Goal: Task Accomplishment & Management: Manage account settings

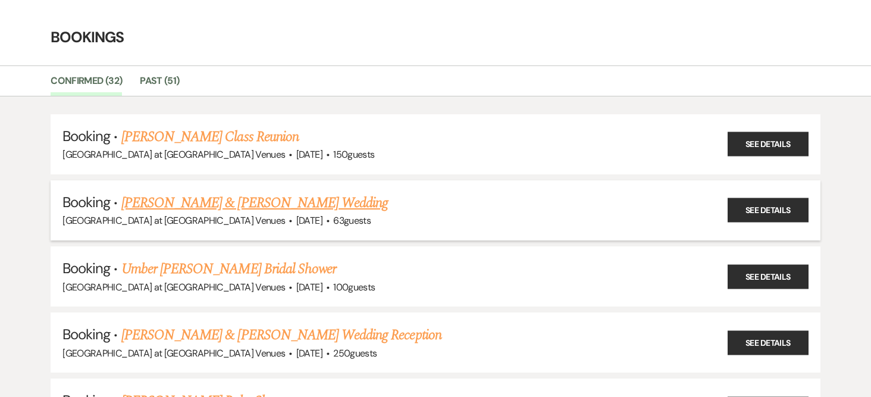
scroll to position [59, 0]
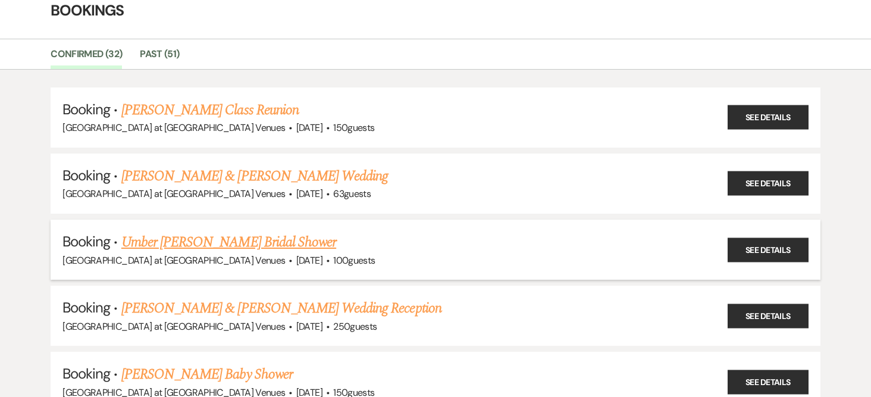
click at [228, 237] on link "Umber [PERSON_NAME] Bridal Shower" at bounding box center [228, 241] width 215 height 21
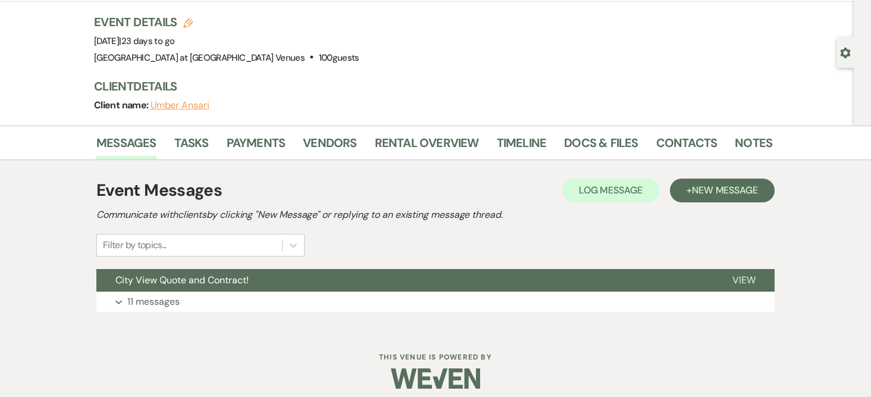
scroll to position [80, 0]
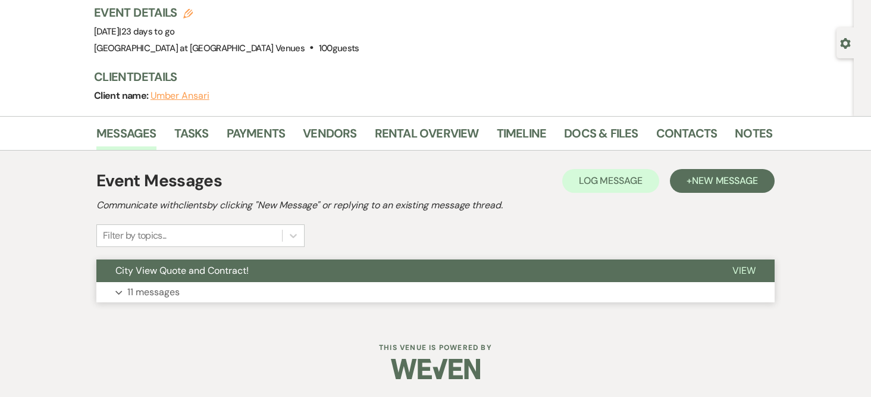
click at [147, 294] on p "11 messages" at bounding box center [153, 291] width 52 height 15
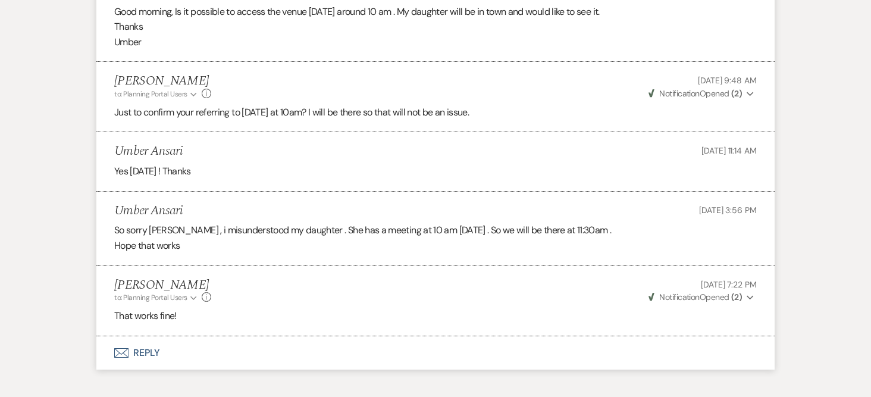
scroll to position [1211, 0]
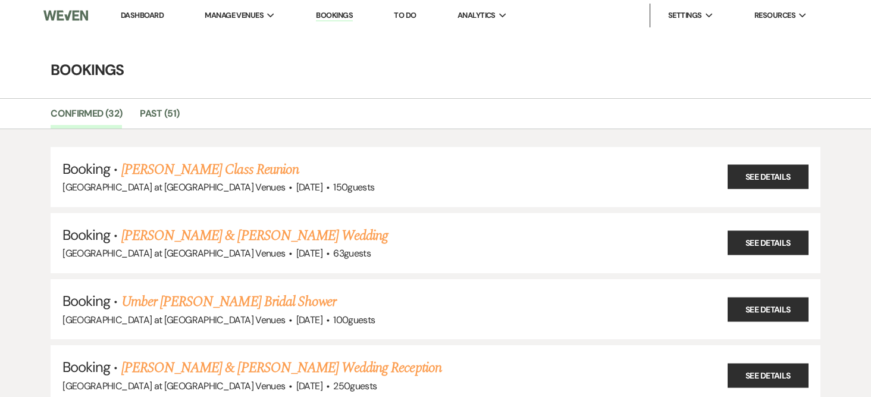
click at [156, 14] on link "Dashboard" at bounding box center [142, 15] width 43 height 10
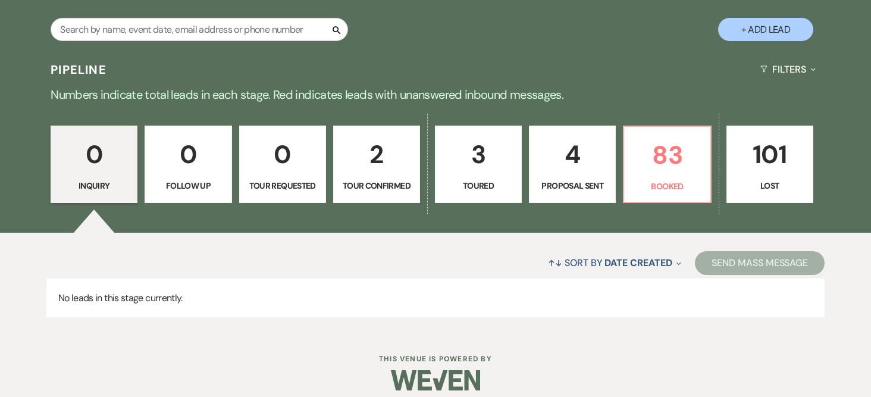
scroll to position [238, 0]
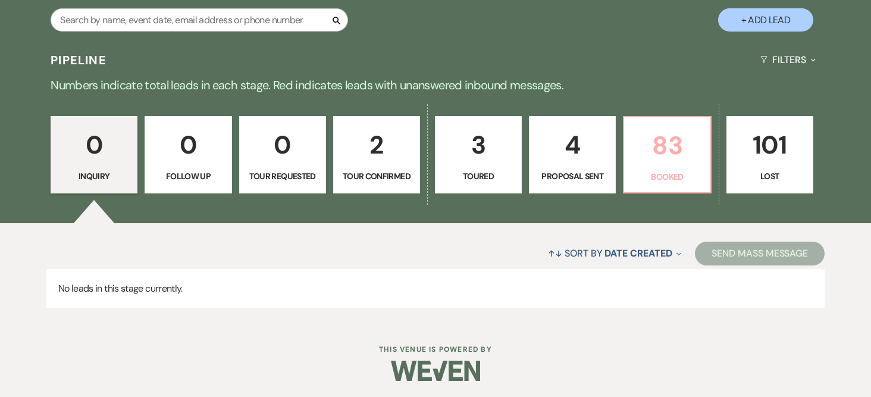
click at [668, 149] on p "83" at bounding box center [666, 146] width 71 height 40
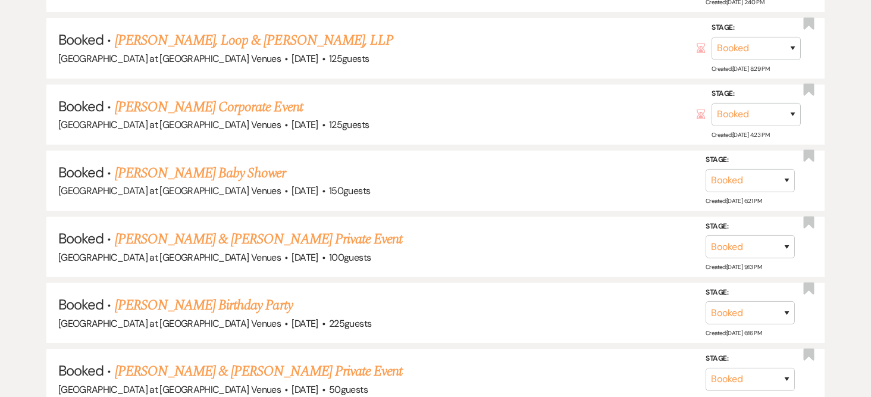
scroll to position [1309, 0]
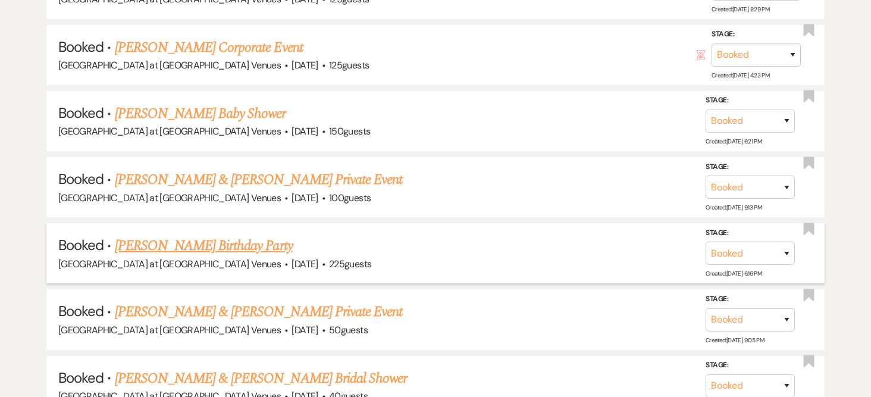
click at [215, 246] on link "[PERSON_NAME] Birthday Party" at bounding box center [204, 245] width 178 height 21
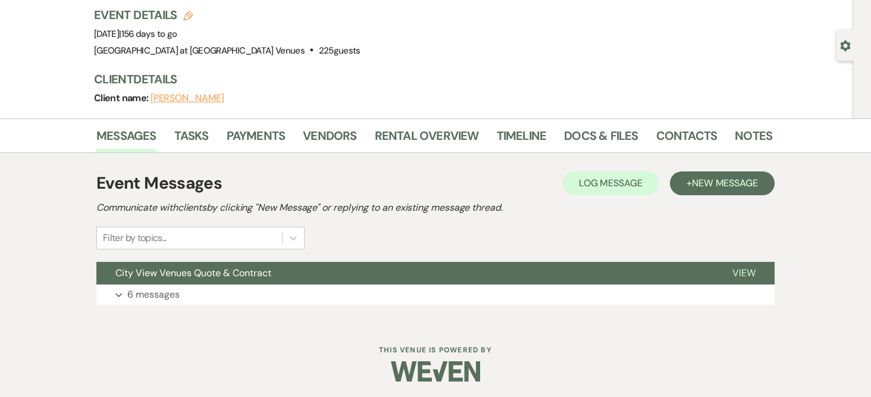
scroll to position [80, 0]
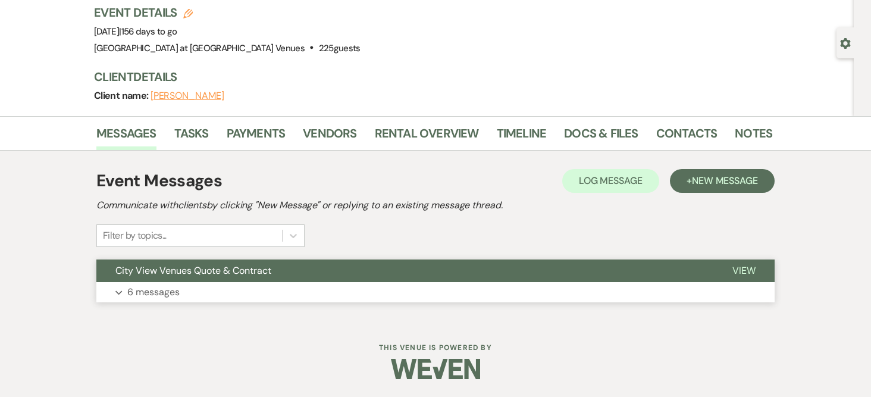
click at [149, 292] on p "6 messages" at bounding box center [153, 291] width 52 height 15
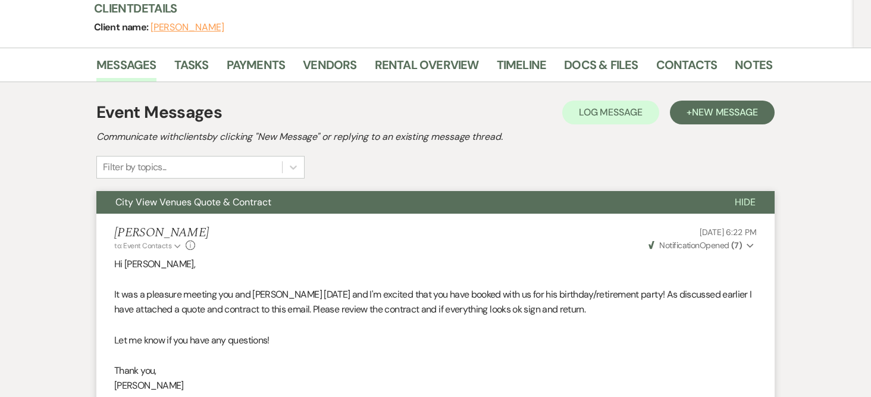
scroll to position [139, 0]
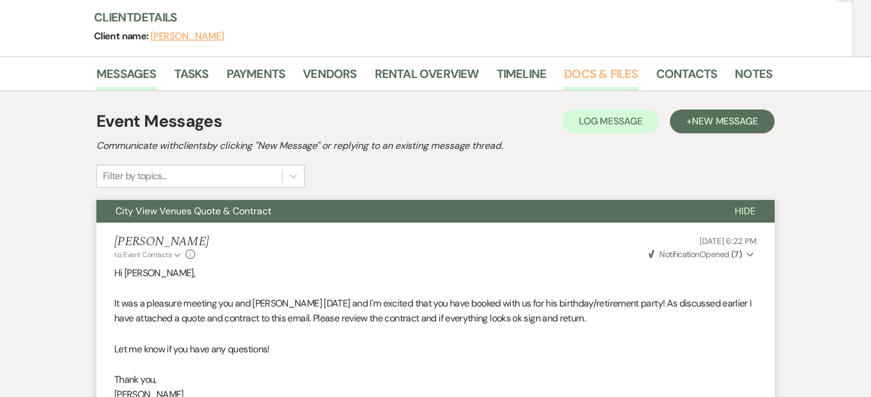
click at [571, 77] on link "Docs & Files" at bounding box center [601, 77] width 74 height 26
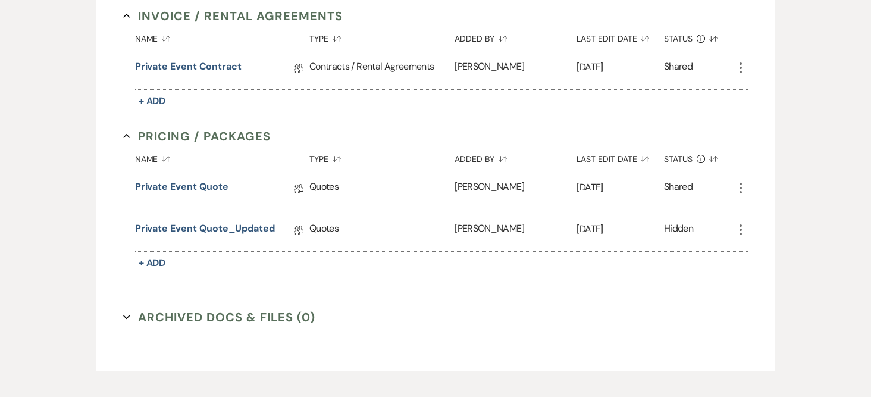
scroll to position [377, 0]
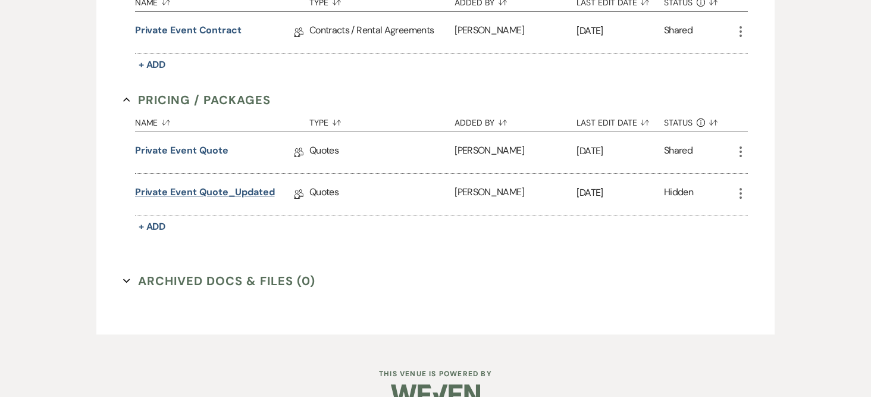
click at [211, 190] on link "Private Event Quote_Updated" at bounding box center [205, 194] width 140 height 18
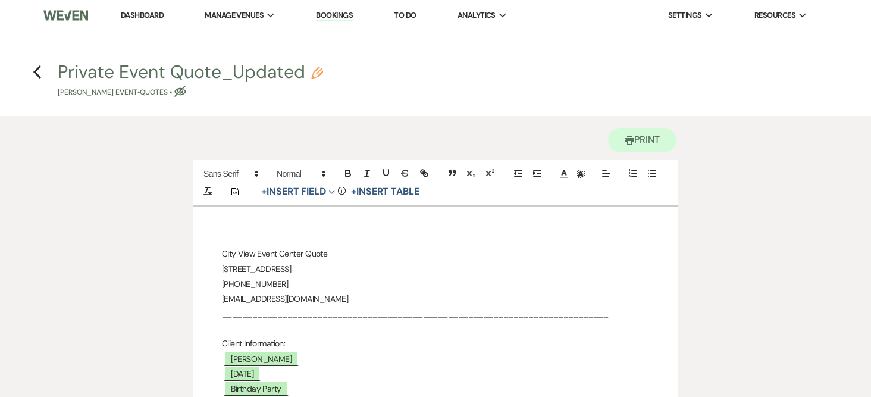
click at [136, 15] on link "Dashboard" at bounding box center [142, 15] width 43 height 10
